Goal: Information Seeking & Learning: Obtain resource

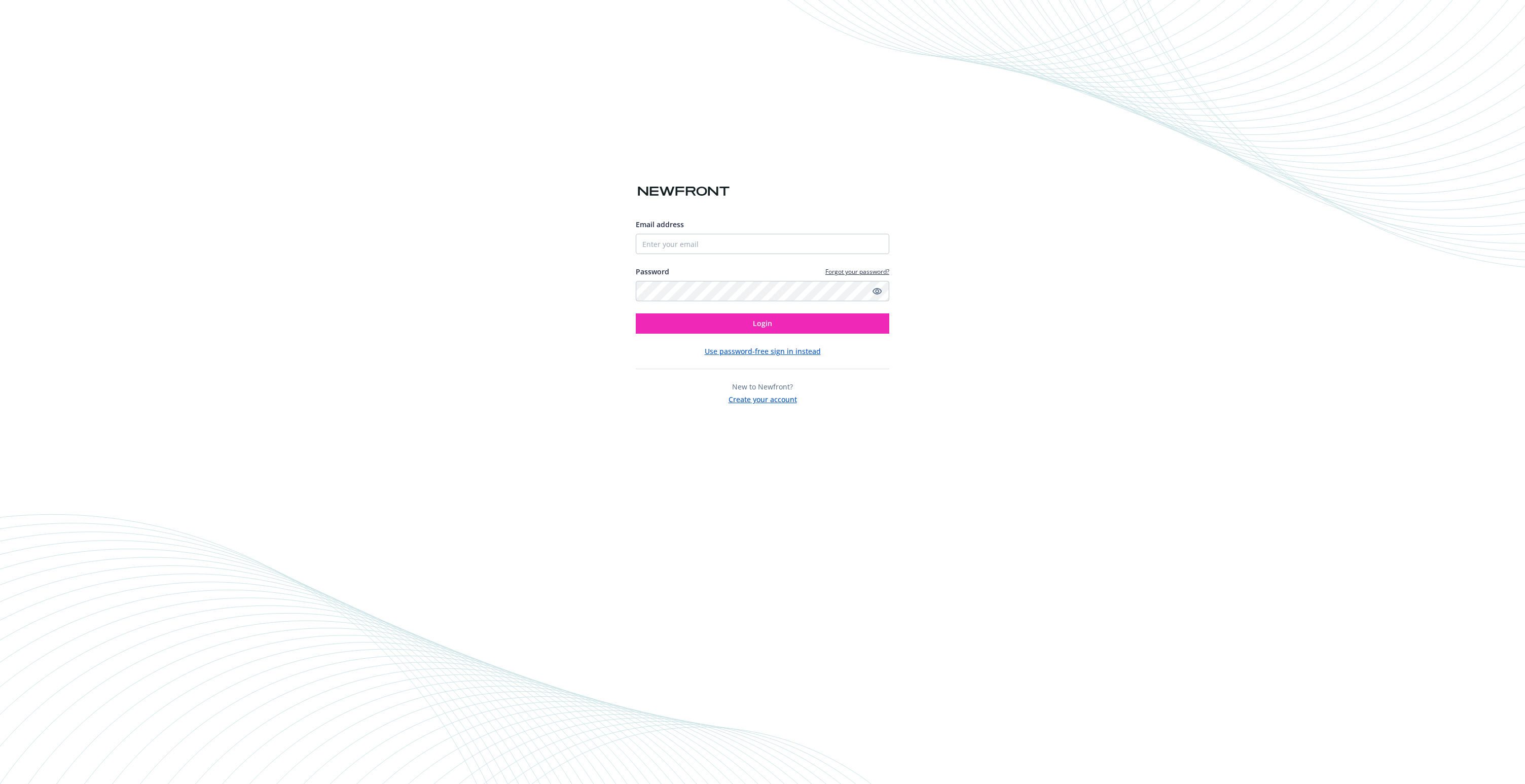
click at [741, 232] on div "Email address" at bounding box center [762, 236] width 254 height 35
click at [700, 236] on input "Email address" at bounding box center [762, 244] width 254 height 21
click at [714, 245] on input "Email address" at bounding box center [762, 244] width 254 height 21
type input "[EMAIL_ADDRESS][PERSON_NAME][DOMAIN_NAME]"
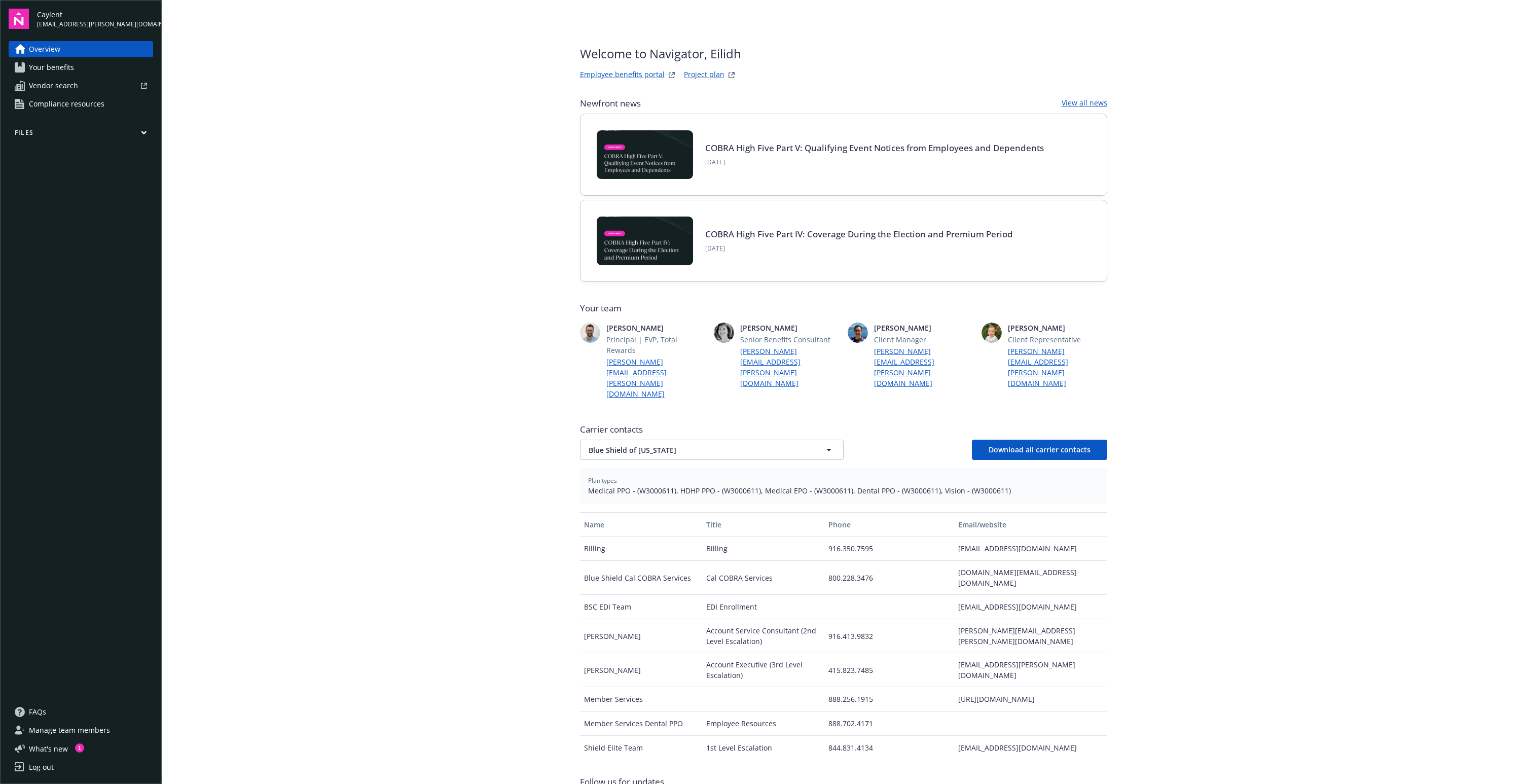
click at [99, 105] on span "Compliance resources" at bounding box center [67, 104] width 76 height 16
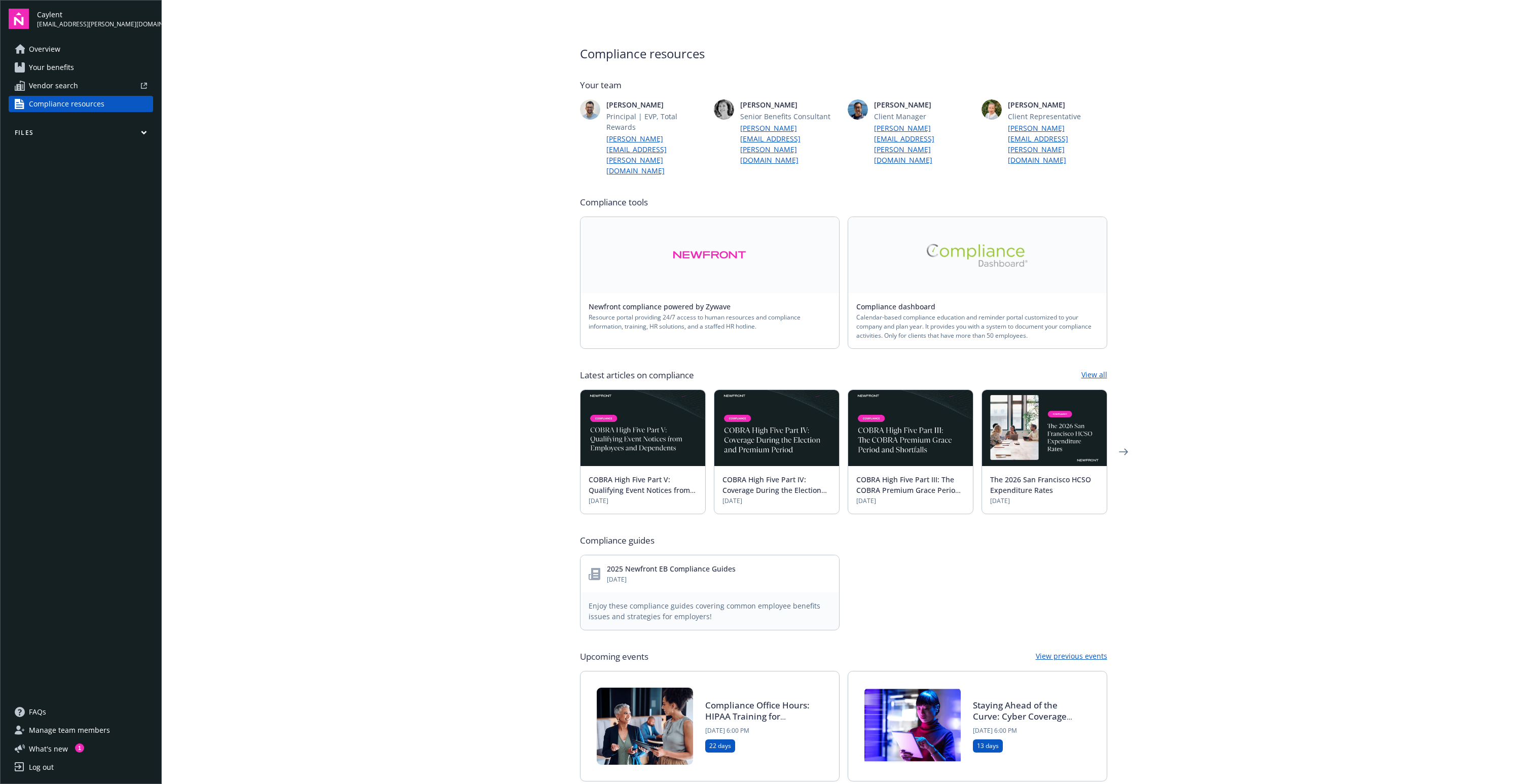
click at [982, 313] on span "Calendar-based compliance education and reminder portal customized to your comp…" at bounding box center [977, 326] width 242 height 27
click at [972, 224] on link at bounding box center [977, 254] width 258 height 76
click at [511, 258] on main "Compliance resources Your team [PERSON_NAME] Principal | EVP, Total Rewards [PE…" at bounding box center [843, 392] width 1363 height 784
click at [962, 244] on img at bounding box center [977, 254] width 102 height 22
